Goal: Information Seeking & Learning: Learn about a topic

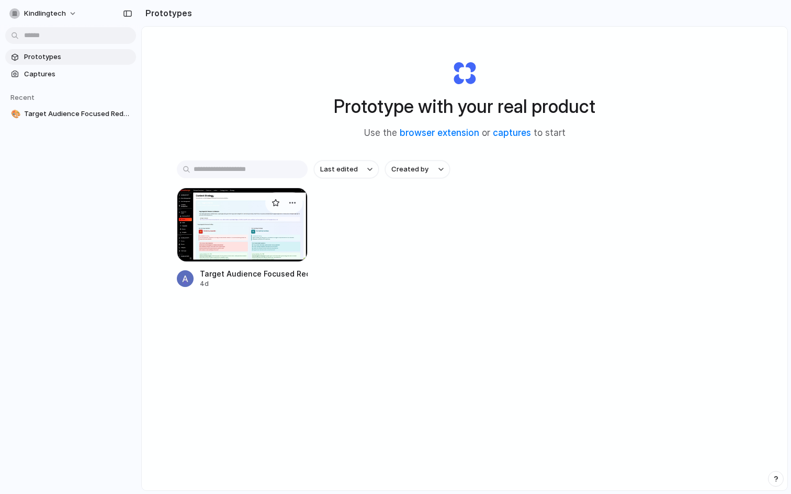
click at [204, 222] on div at bounding box center [242, 225] width 131 height 74
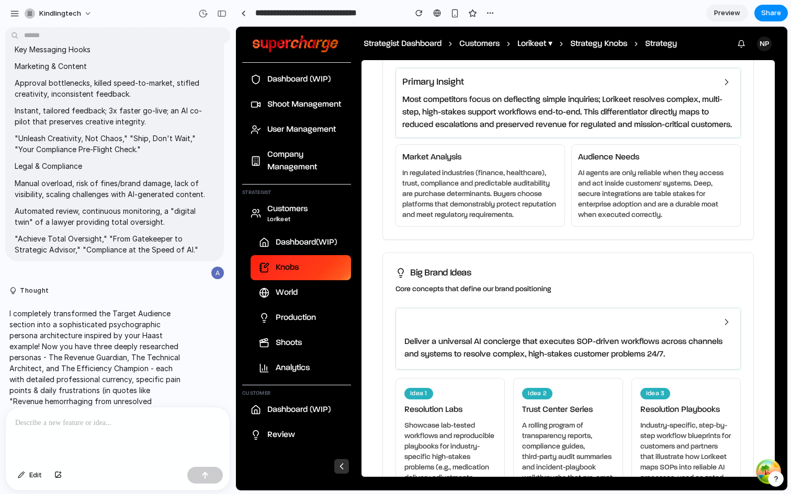
scroll to position [1447, 0]
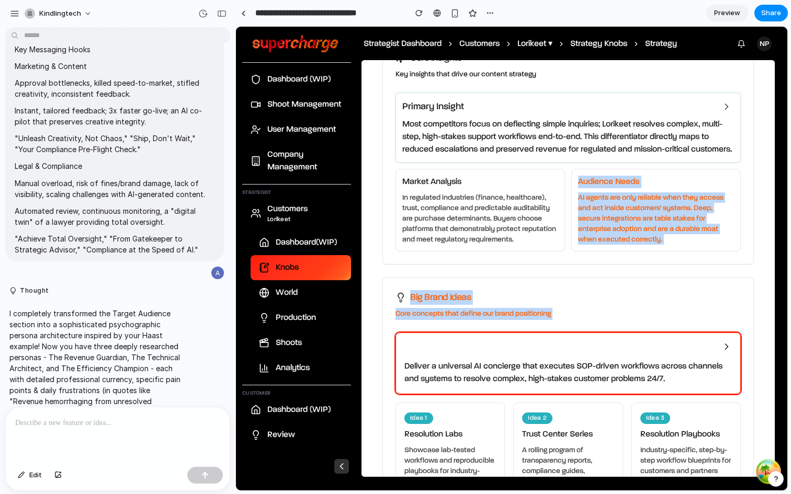
drag, startPoint x: 415, startPoint y: 228, endPoint x: 437, endPoint y: 313, distance: 87.5
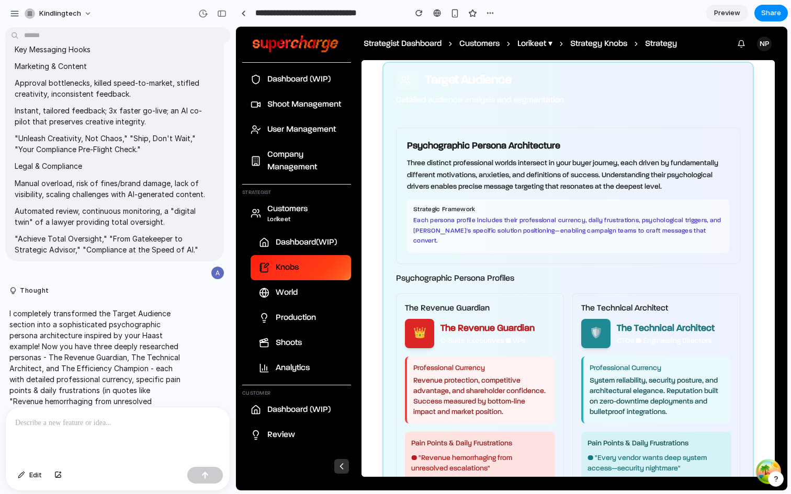
scroll to position [0, 0]
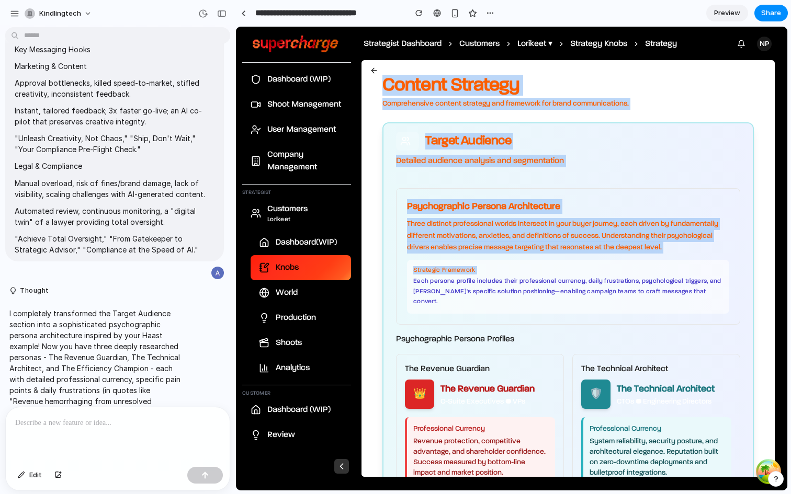
drag, startPoint x: 380, startPoint y: 78, endPoint x: 434, endPoint y: 276, distance: 204.4
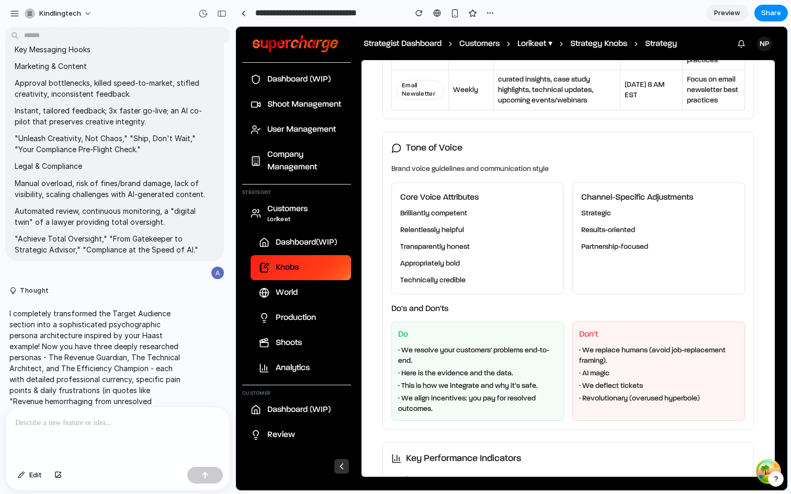
scroll to position [3718, 0]
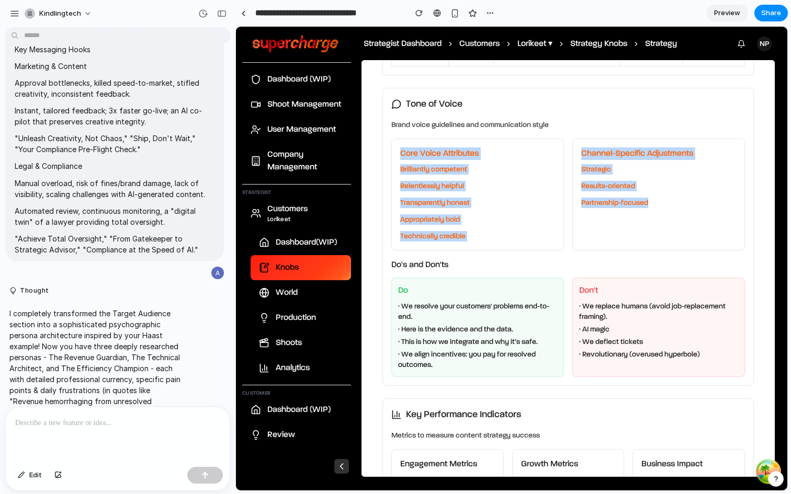
drag, startPoint x: 400, startPoint y: 124, endPoint x: 677, endPoint y: 206, distance: 288.6
click at [677, 206] on div "Core Voice Attributes Brilliantly competent Relentlessly helpful Transparently …" at bounding box center [568, 195] width 354 height 112
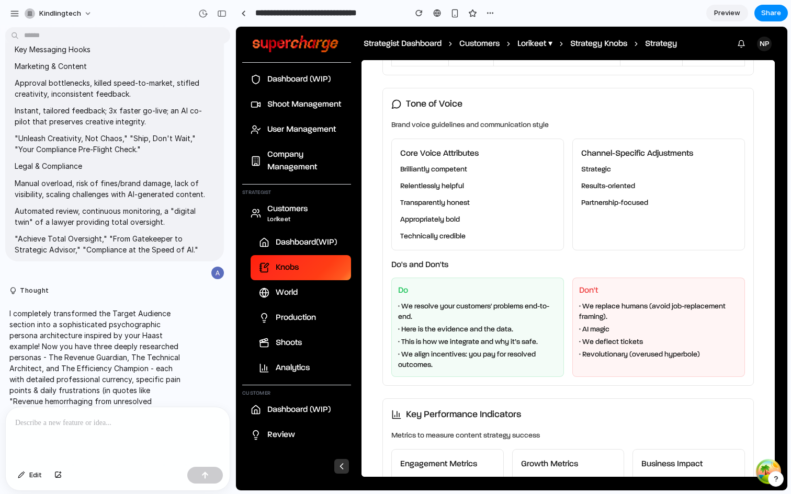
click at [484, 211] on div "Core Voice Attributes Brilliantly competent Relentlessly helpful Transparently …" at bounding box center [477, 195] width 173 height 112
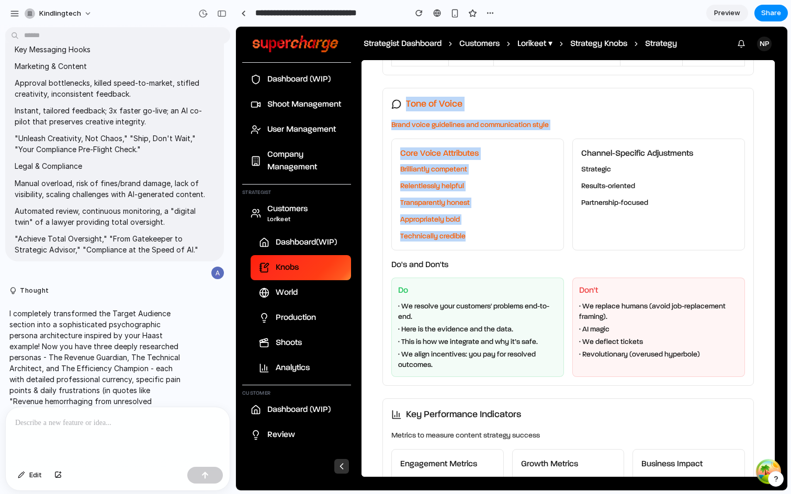
drag, startPoint x: 487, startPoint y: 213, endPoint x: 391, endPoint y: 78, distance: 166.0
click at [391, 88] on div "Tone of Voice Brand voice guidelines and communication style Core Voice Attribu…" at bounding box center [567, 237] width 371 height 298
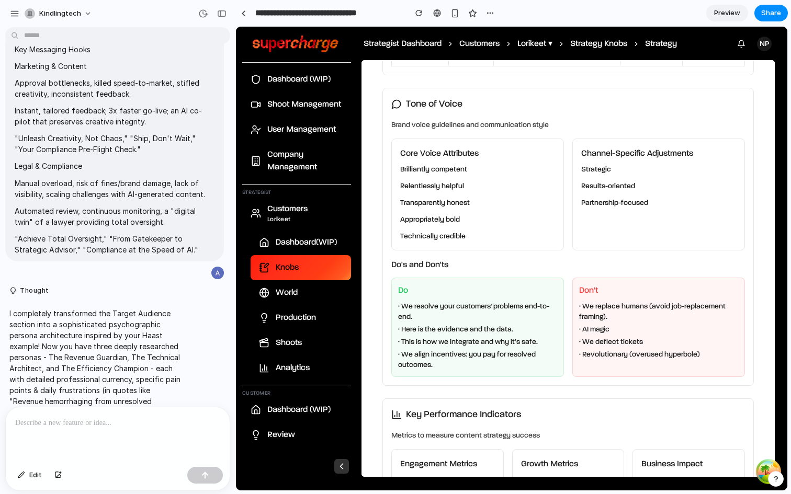
click at [403, 97] on h3 "Tone of Voice" at bounding box center [568, 104] width 354 height 15
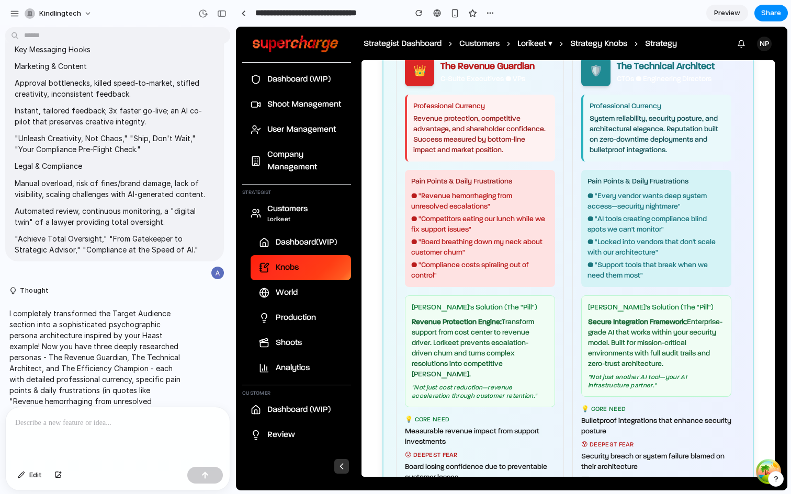
scroll to position [0, 0]
